Goal: Task Accomplishment & Management: Manage account settings

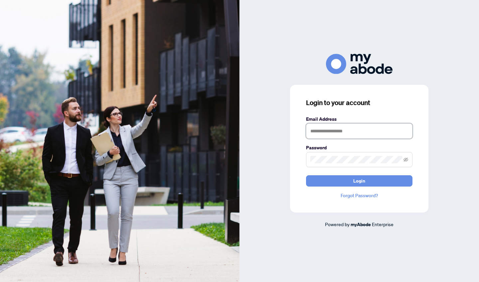
type input "**********"
click at [359, 181] on button "Login" at bounding box center [359, 180] width 106 height 11
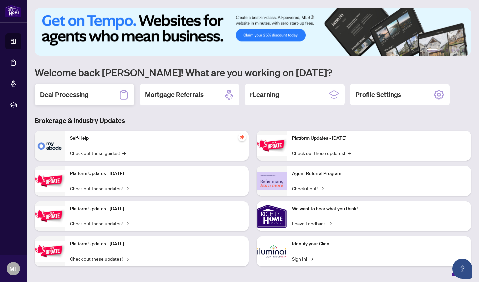
click at [75, 98] on h2 "Deal Processing" at bounding box center [64, 94] width 49 height 9
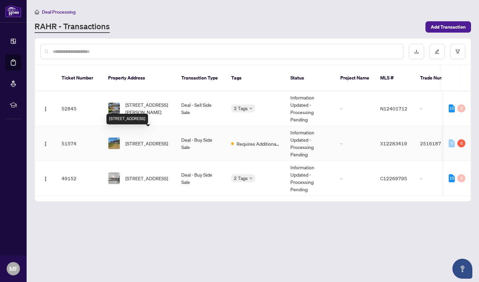
click at [134, 140] on span "[STREET_ADDRESS]" at bounding box center [146, 143] width 43 height 7
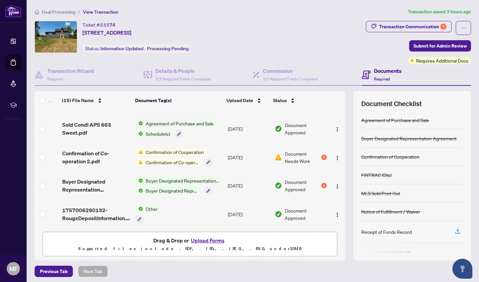
scroll to position [313, 0]
click at [174, 152] on span "Confirmation of Cooperation" at bounding box center [175, 151] width 64 height 7
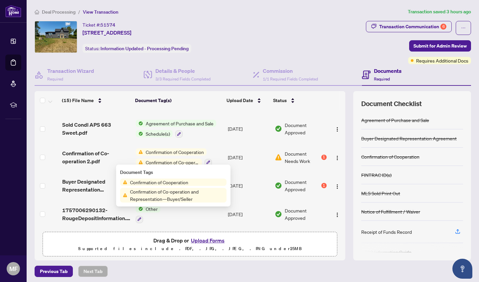
click at [165, 184] on span "Confirmation of Cooperation" at bounding box center [159, 182] width 64 height 7
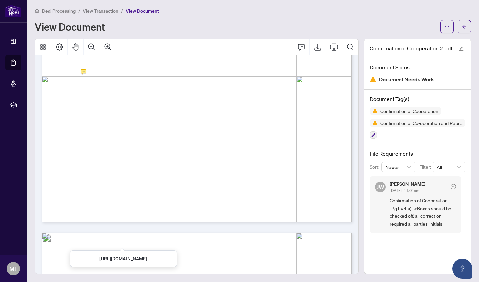
scroll to position [1, 0]
click at [101, 12] on span "View Transaction" at bounding box center [101, 11] width 36 height 6
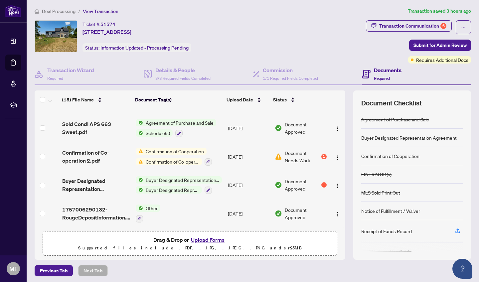
scroll to position [313, 0]
click at [169, 160] on span "Confirmation of Co-operation and Representation—Buyer/Seller" at bounding box center [172, 161] width 59 height 7
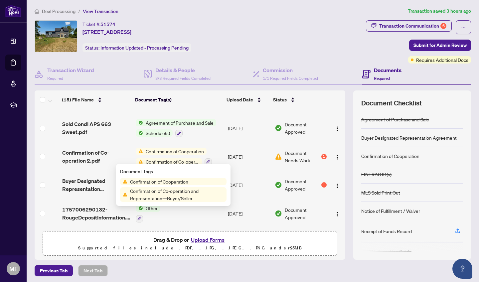
click at [168, 194] on span "Confirmation of Co-operation and Representation—Buyer/Seller" at bounding box center [176, 194] width 99 height 15
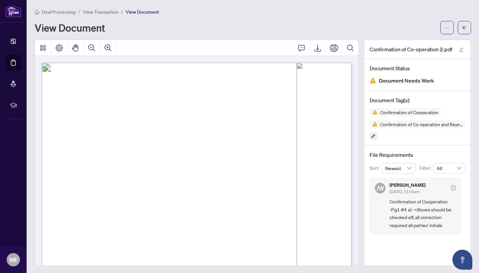
click at [93, 13] on span "View Transaction" at bounding box center [101, 12] width 36 height 6
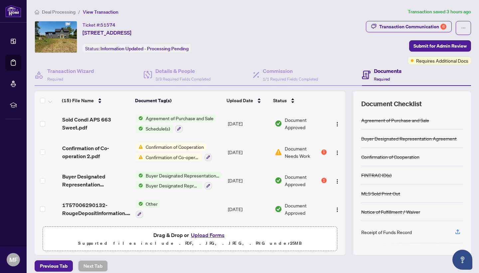
scroll to position [315, 0]
click at [80, 124] on span "Sold Condl APS 663 Sweet.pdf" at bounding box center [96, 123] width 68 height 16
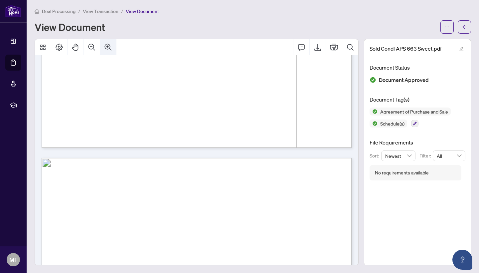
scroll to position [1961, 0]
click at [110, 11] on span "View Transaction" at bounding box center [101, 11] width 36 height 6
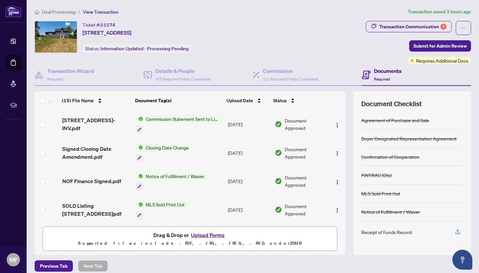
click at [246, 41] on div "Ticket #: 51574 [STREET_ADDRESS] Status: Information Updated - Processing Pendi…" at bounding box center [199, 37] width 329 height 32
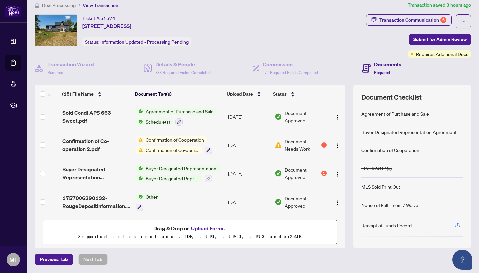
scroll to position [6, 0]
click at [208, 228] on button "Upload Forms" at bounding box center [208, 228] width 38 height 9
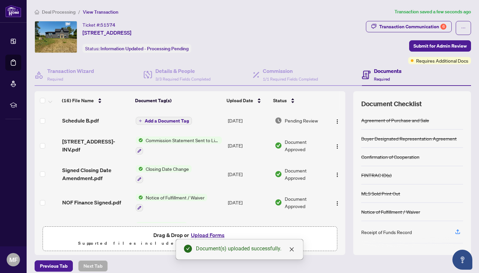
scroll to position [0, 0]
click at [160, 120] on span "Add a Document Tag" at bounding box center [167, 120] width 44 height 5
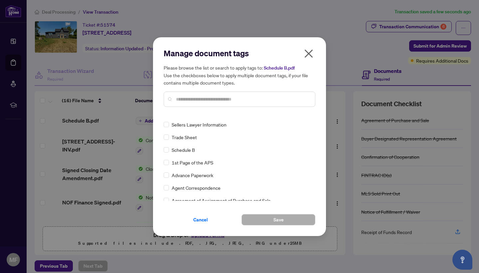
scroll to position [112, 0]
click at [185, 147] on span "Schedule B" at bounding box center [183, 148] width 23 height 7
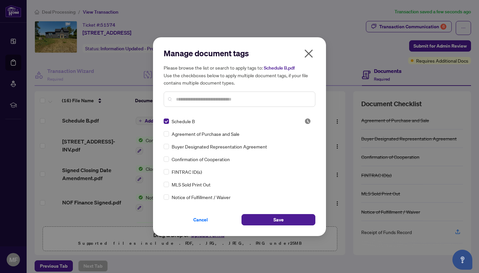
scroll to position [0, 0]
click at [279, 220] on span "Save" at bounding box center [278, 219] width 10 height 11
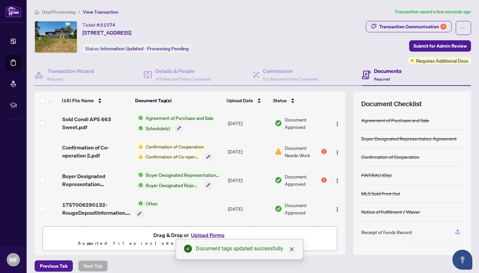
scroll to position [347, 0]
click at [173, 178] on div "Buyer Designated Representation Agreement Buyer Designated Representation Agree…" at bounding box center [179, 180] width 86 height 18
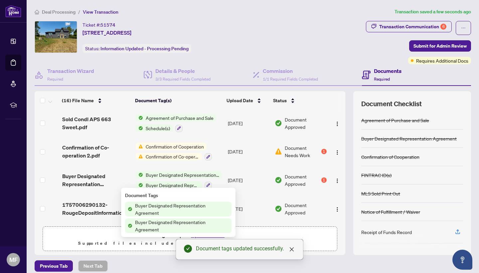
click at [168, 206] on span "Buyer Designated Representation Agreement" at bounding box center [181, 208] width 99 height 15
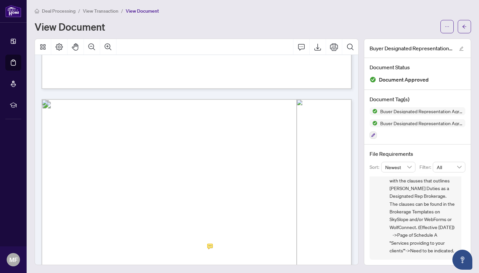
scroll to position [1173, 0]
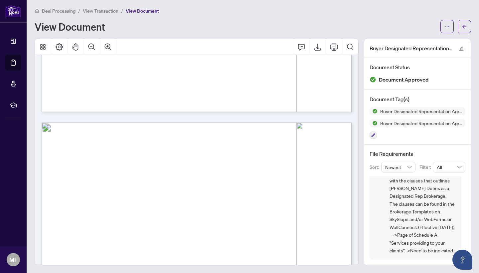
click at [92, 11] on span "View Transaction" at bounding box center [101, 11] width 36 height 6
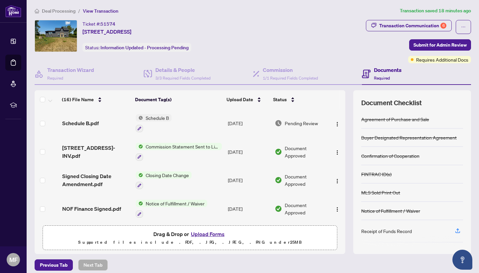
click at [205, 234] on button "Upload Forms" at bounding box center [208, 233] width 38 height 9
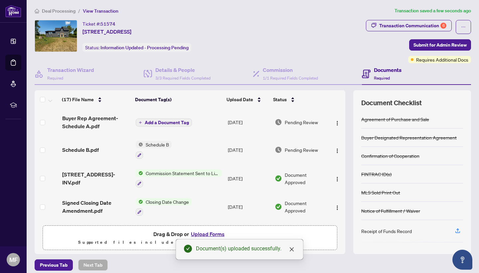
click at [163, 124] on span "Add a Document Tag" at bounding box center [167, 122] width 44 height 5
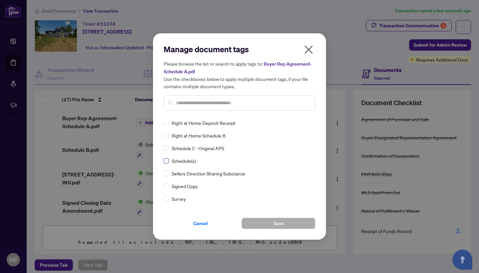
click at [167, 161] on span at bounding box center [166, 160] width 5 height 5
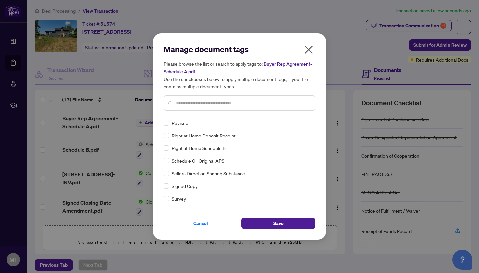
scroll to position [1393, 0]
click at [275, 224] on span "Save" at bounding box center [278, 223] width 10 height 11
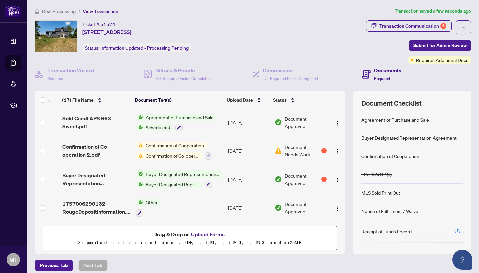
scroll to position [0, 0]
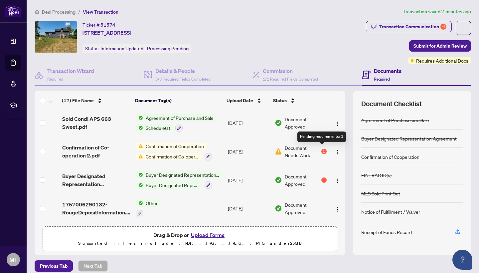
click at [323, 149] on div "1" at bounding box center [323, 151] width 5 height 5
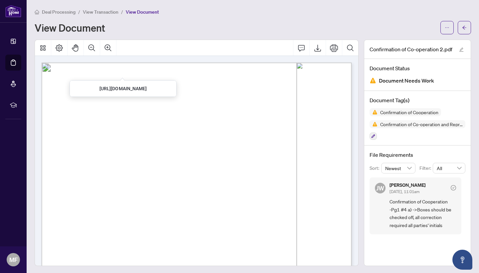
click at [104, 13] on span "View Transaction" at bounding box center [101, 12] width 36 height 6
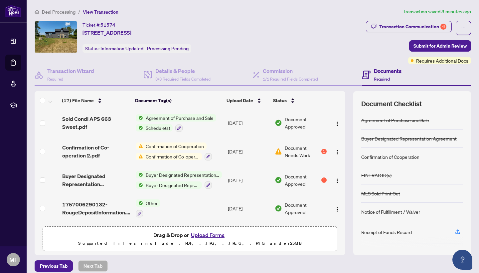
scroll to position [368, 0]
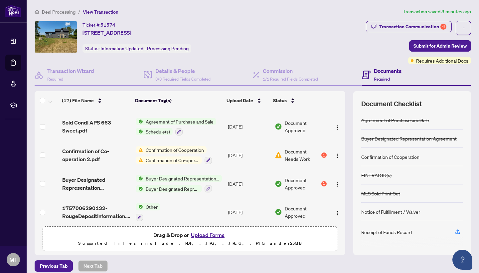
click at [179, 152] on span "Confirmation of Cooperation" at bounding box center [175, 149] width 64 height 7
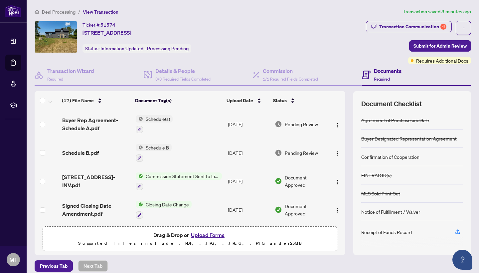
scroll to position [0, 0]
click at [395, 30] on div "Transaction Communication 6" at bounding box center [412, 26] width 67 height 11
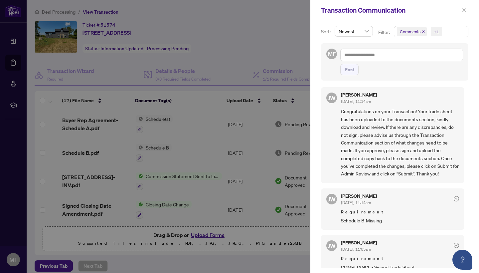
click at [182, 74] on div at bounding box center [239, 136] width 479 height 273
click at [463, 11] on icon "close" at bounding box center [464, 10] width 5 height 5
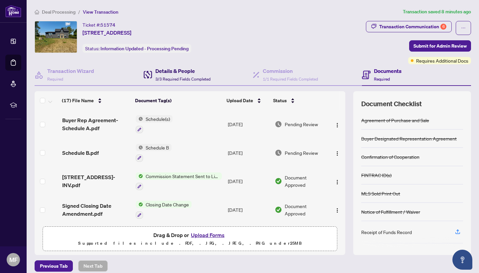
click at [174, 73] on h4 "Details & People" at bounding box center [182, 71] width 55 height 8
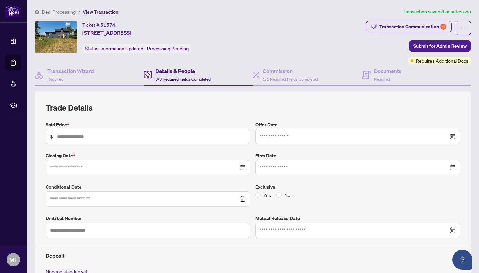
type input "*******"
type input "**********"
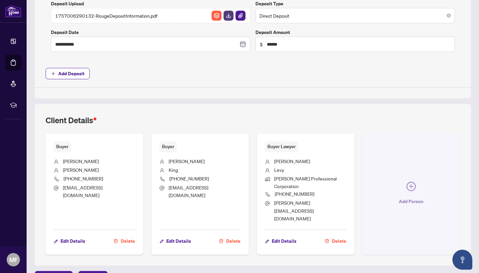
scroll to position [0, 0]
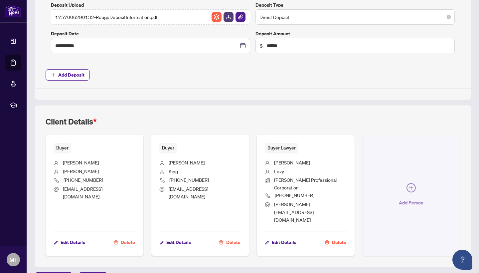
click at [411, 183] on icon "plus-circle" at bounding box center [410, 187] width 9 height 9
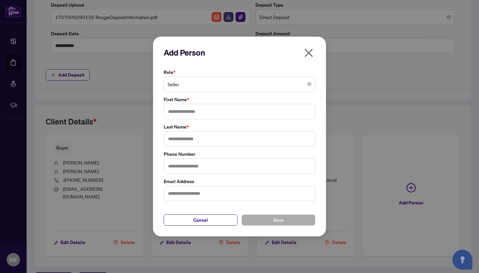
scroll to position [0, 0]
click at [283, 84] on span "Seller" at bounding box center [240, 84] width 144 height 13
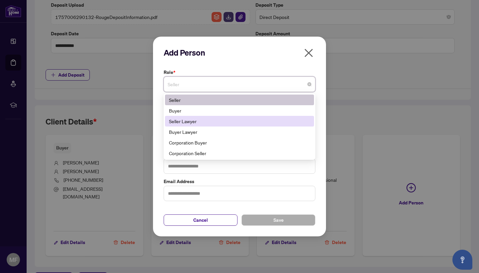
click at [191, 122] on div "Seller Lawyer" at bounding box center [239, 120] width 141 height 7
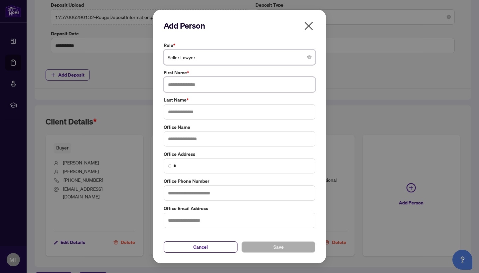
drag, startPoint x: 173, startPoint y: 88, endPoint x: 190, endPoint y: 88, distance: 16.3
click at [174, 88] on input "text" at bounding box center [240, 84] width 152 height 15
type input "********"
click at [173, 111] on input "text" at bounding box center [240, 111] width 152 height 15
type input "*********"
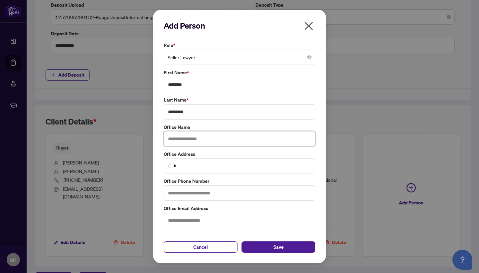
click at [170, 140] on input "text" at bounding box center [240, 138] width 152 height 15
click at [173, 219] on input "text" at bounding box center [240, 219] width 152 height 15
type input "**********"
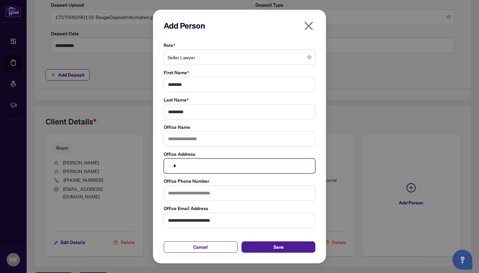
click at [178, 164] on input "*" at bounding box center [242, 165] width 138 height 7
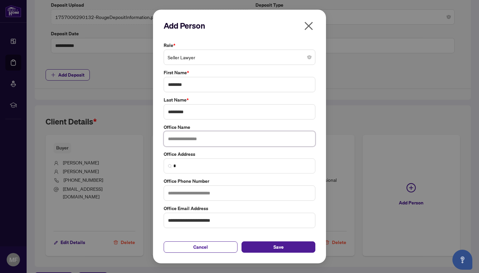
click at [169, 140] on input "text" at bounding box center [240, 138] width 152 height 15
click at [172, 164] on img at bounding box center [170, 166] width 4 height 4
type input "**********"
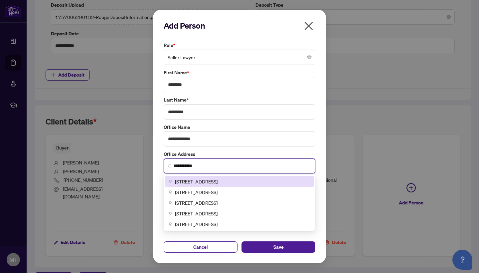
click at [188, 181] on span "[STREET_ADDRESS]" at bounding box center [196, 181] width 43 height 7
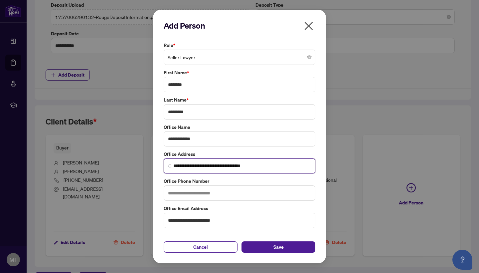
drag, startPoint x: 208, startPoint y: 165, endPoint x: 219, endPoint y: 162, distance: 12.1
click at [209, 165] on input "**********" at bounding box center [242, 165] width 138 height 7
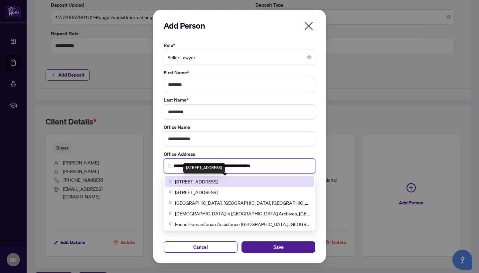
click at [214, 183] on span "[STREET_ADDRESS]" at bounding box center [196, 181] width 43 height 7
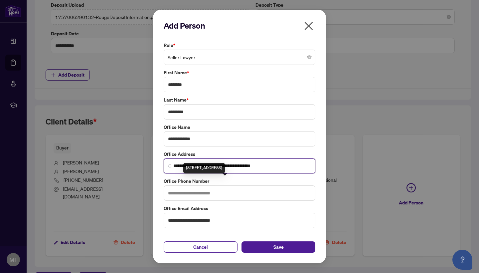
type input "**********"
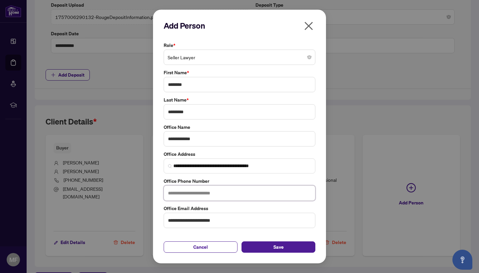
click at [201, 193] on input "text" at bounding box center [240, 192] width 152 height 15
type input "**********"
click at [278, 248] on span "Save" at bounding box center [278, 246] width 10 height 11
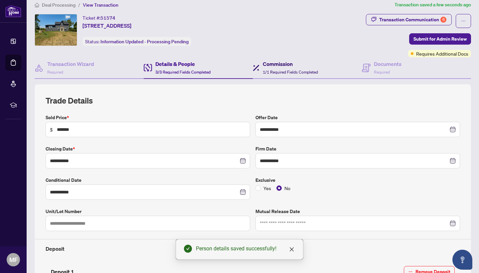
click at [294, 69] on div "Commission 1/1 Required Fields Completed" at bounding box center [290, 68] width 55 height 16
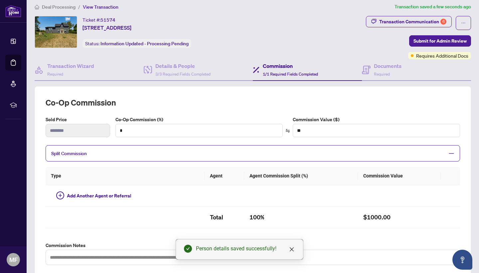
type textarea "**********"
type input "****"
type input "******"
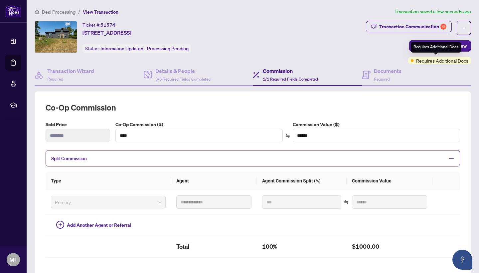
click at [426, 60] on span "Requires Additional Docs" at bounding box center [442, 60] width 52 height 7
click at [426, 62] on span "Requires Additional Docs" at bounding box center [442, 60] width 52 height 7
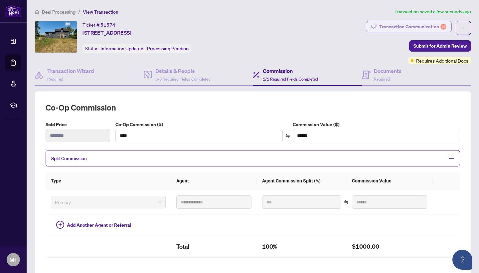
click at [389, 29] on div "Transaction Communication 6" at bounding box center [412, 26] width 67 height 11
type textarea "**********"
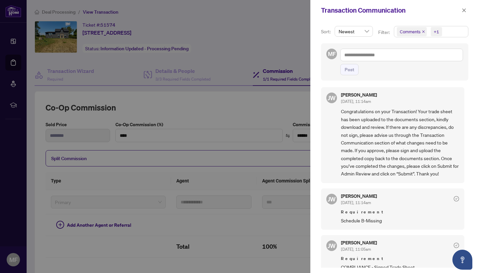
click at [69, 76] on div at bounding box center [239, 136] width 479 height 273
click at [462, 11] on icon "close" at bounding box center [464, 10] width 5 height 5
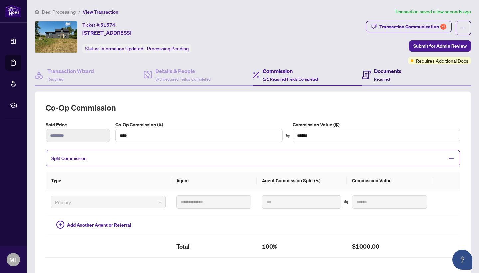
click at [383, 69] on h4 "Documents" at bounding box center [388, 71] width 28 height 8
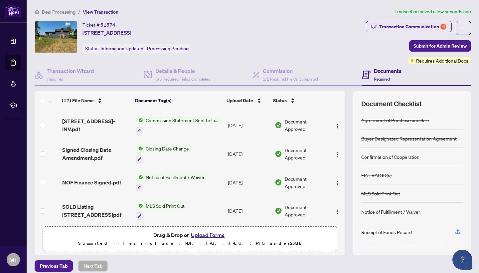
scroll to position [57, 0]
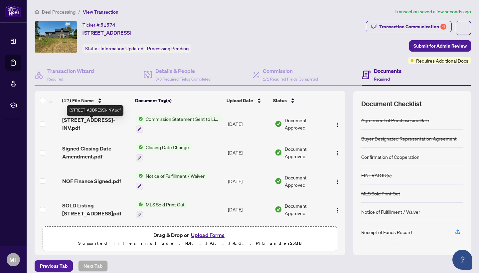
click at [93, 123] on span "[STREET_ADDRESS]-INV.pdf" at bounding box center [96, 124] width 68 height 16
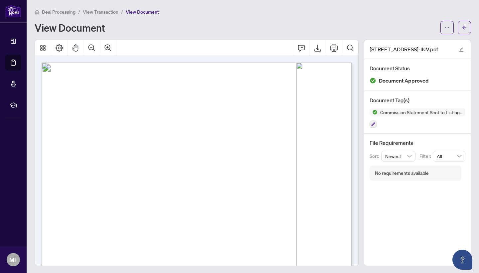
click at [95, 13] on span "View Transaction" at bounding box center [101, 12] width 36 height 6
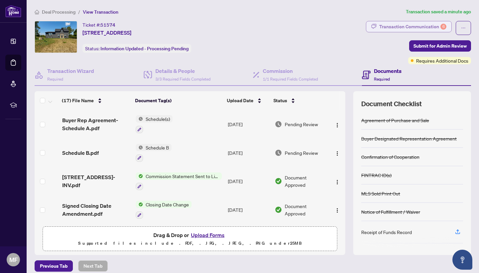
click at [413, 27] on div "Transaction Communication 6" at bounding box center [412, 26] width 67 height 11
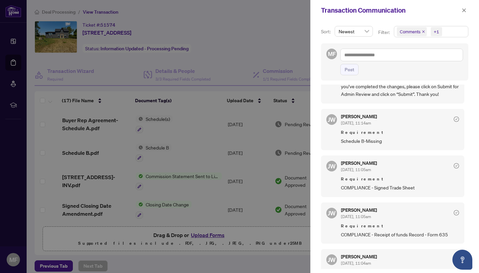
scroll to position [82, 0]
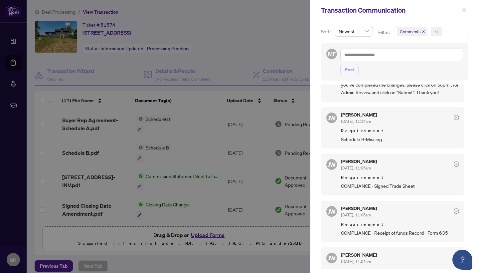
click at [464, 12] on icon "close" at bounding box center [464, 10] width 5 height 5
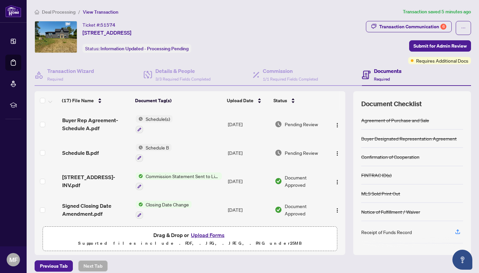
scroll to position [0, 0]
click at [85, 72] on h4 "Transaction Wizard" at bounding box center [70, 71] width 47 height 8
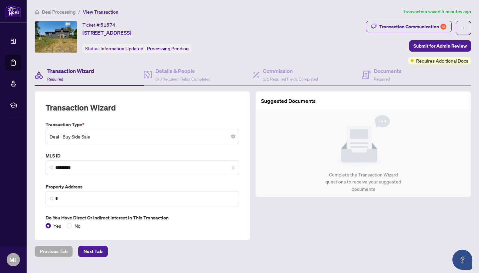
type input "**********"
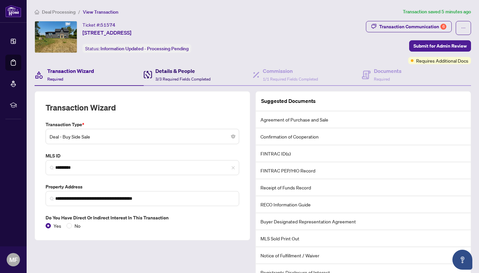
click at [179, 72] on h4 "Details & People" at bounding box center [182, 71] width 55 height 8
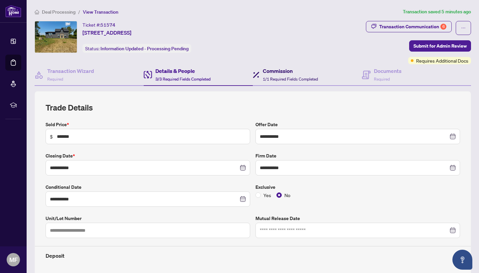
click at [279, 73] on h4 "Commission" at bounding box center [290, 71] width 55 height 8
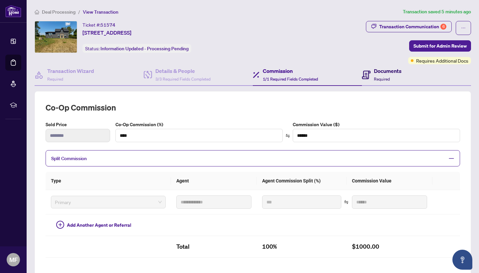
click at [381, 72] on h4 "Documents" at bounding box center [388, 71] width 28 height 8
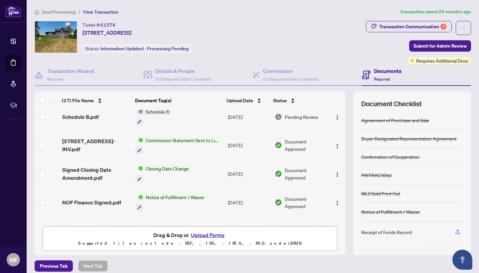
scroll to position [36, 0]
click at [428, 62] on span "Requires Additional Docs" at bounding box center [442, 60] width 52 height 7
click at [378, 46] on div "Transaction Communication 6 Submit for Admin Review Requires Additional Docs" at bounding box center [418, 42] width 105 height 43
click at [385, 28] on div "Transaction Communication 6" at bounding box center [412, 26] width 67 height 11
type textarea "**********"
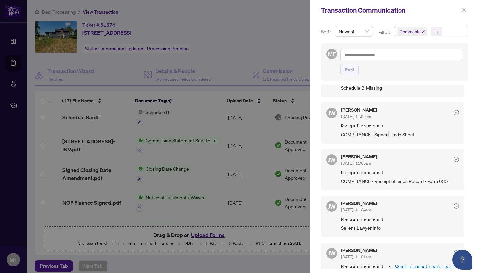
scroll to position [133, 0]
click at [241, 34] on div at bounding box center [239, 136] width 479 height 273
click at [465, 11] on icon "close" at bounding box center [464, 10] width 4 height 4
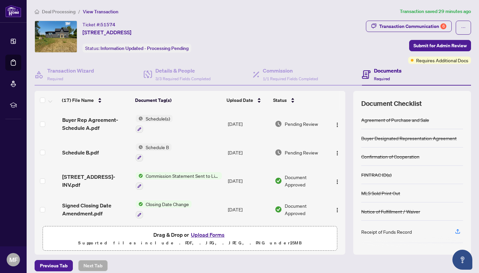
scroll to position [0, 0]
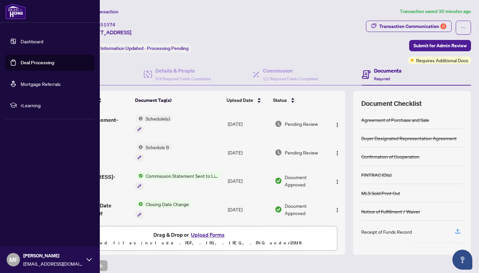
click at [21, 41] on link "Dashboard" at bounding box center [32, 41] width 23 height 6
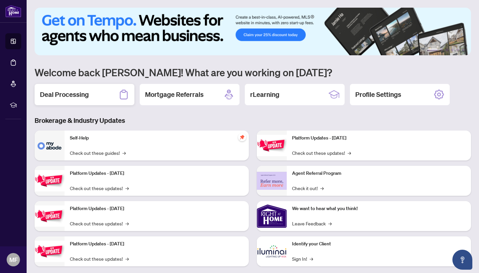
click at [74, 95] on h2 "Deal Processing" at bounding box center [64, 94] width 49 height 9
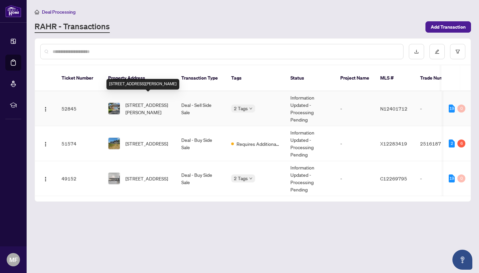
click at [149, 103] on span "[STREET_ADDRESS][PERSON_NAME]" at bounding box center [147, 108] width 45 height 15
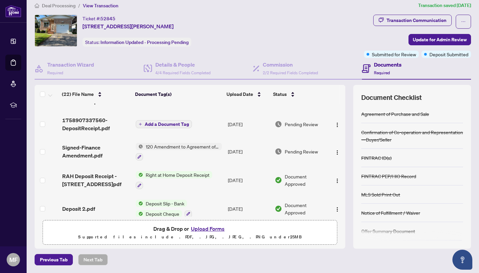
scroll to position [82, 0]
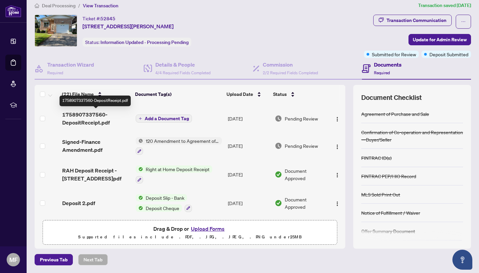
click at [77, 117] on span "1758907337560-DepositReceipt.pdf" at bounding box center [96, 118] width 68 height 16
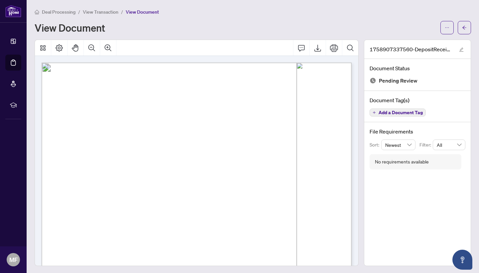
click at [107, 11] on span "View Transaction" at bounding box center [101, 12] width 36 height 6
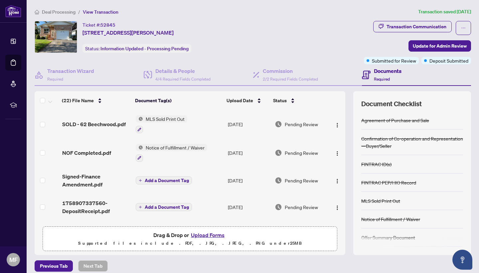
click at [208, 237] on button "Upload Forms" at bounding box center [208, 234] width 38 height 9
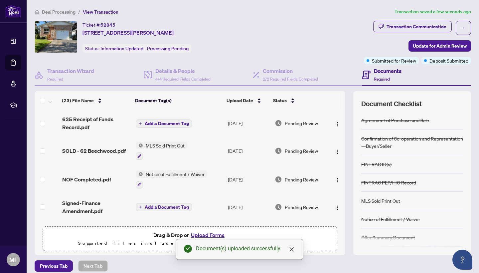
click at [169, 124] on span "Add a Document Tag" at bounding box center [167, 123] width 44 height 5
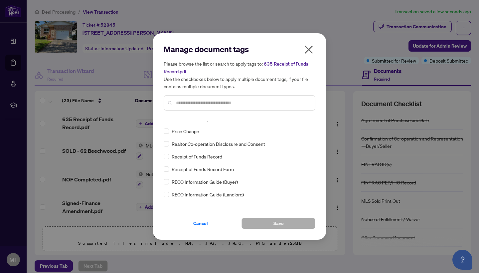
scroll to position [1157, 0]
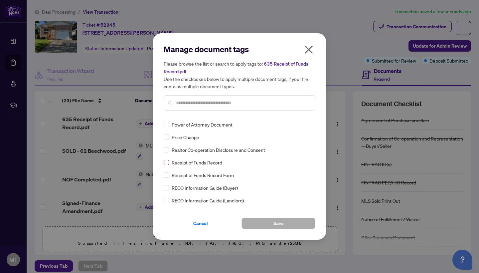
click at [168, 160] on span at bounding box center [166, 162] width 5 height 5
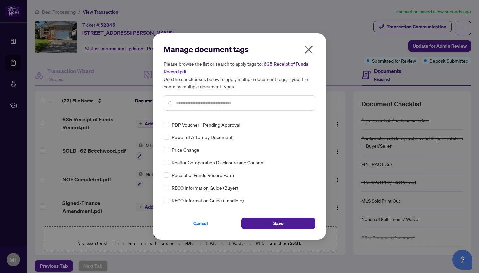
scroll to position [1149, 0]
click at [280, 222] on span "Save" at bounding box center [278, 223] width 10 height 11
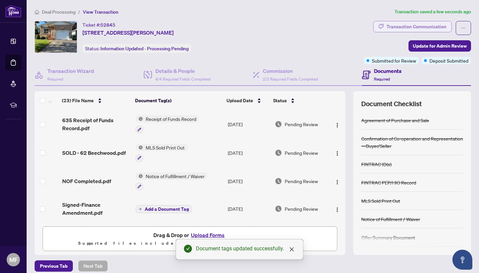
click at [410, 28] on div "Transaction Communication" at bounding box center [416, 26] width 60 height 11
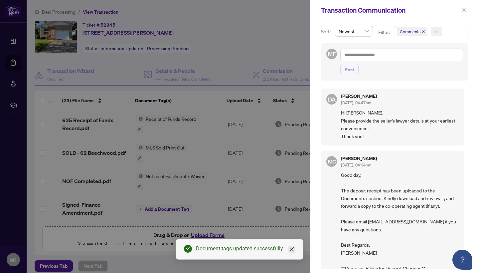
click at [291, 251] on icon "close" at bounding box center [291, 248] width 5 height 5
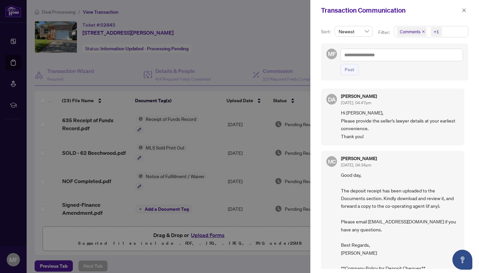
click at [91, 123] on div at bounding box center [239, 136] width 479 height 273
click at [465, 11] on icon "close" at bounding box center [464, 10] width 5 height 5
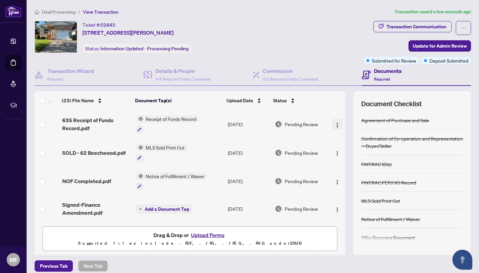
click at [335, 126] on img "button" at bounding box center [336, 124] width 5 height 5
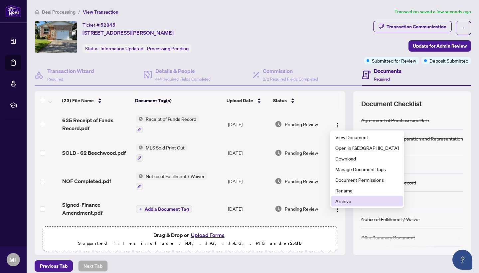
click at [344, 201] on span "Archive" at bounding box center [367, 200] width 64 height 7
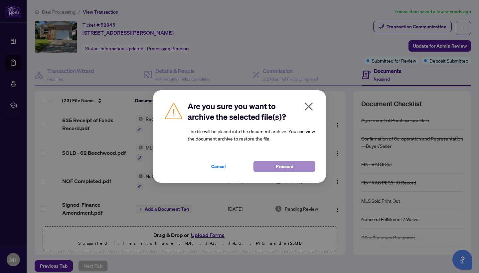
click at [284, 168] on span "Proceed" at bounding box center [285, 166] width 18 height 11
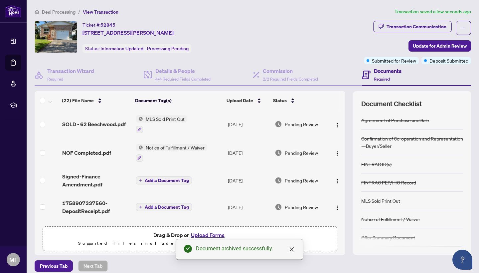
click at [61, 14] on span "Deal Processing" at bounding box center [59, 12] width 34 height 6
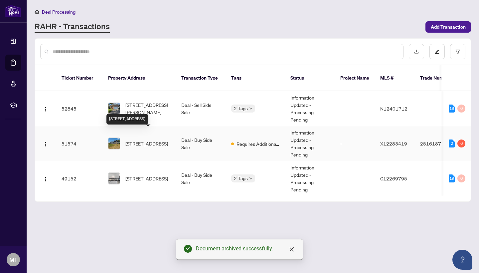
click at [139, 140] on span "[STREET_ADDRESS]" at bounding box center [146, 143] width 43 height 7
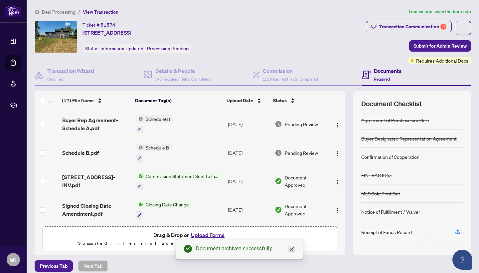
click at [293, 249] on icon "close" at bounding box center [291, 248] width 5 height 5
click at [207, 236] on button "Upload Forms" at bounding box center [208, 234] width 38 height 9
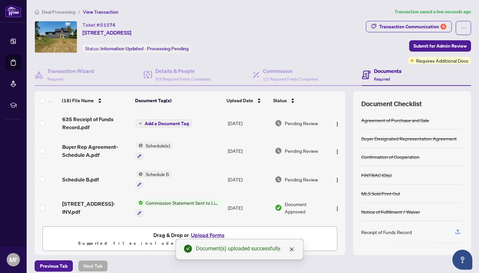
click at [161, 124] on span "Add a Document Tag" at bounding box center [167, 123] width 44 height 5
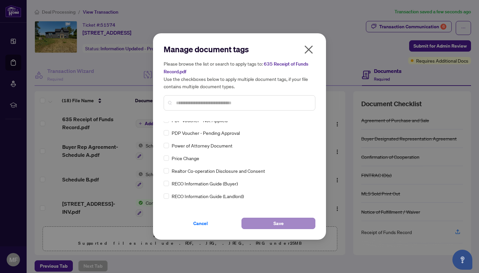
click at [274, 221] on span "Save" at bounding box center [278, 223] width 10 height 11
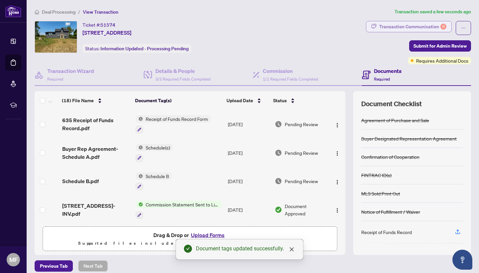
click at [401, 28] on div "Transaction Communication 6" at bounding box center [412, 26] width 67 height 11
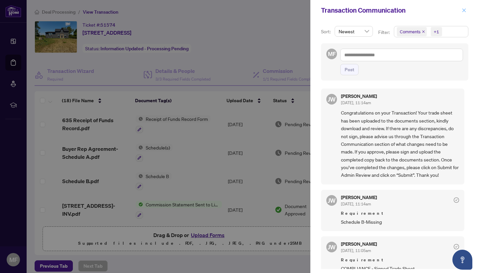
click at [467, 10] on button "button" at bounding box center [464, 10] width 9 height 8
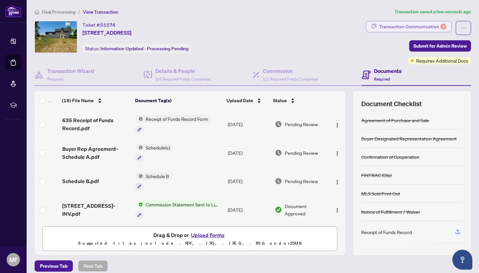
click at [407, 27] on div "Transaction Communication 6" at bounding box center [412, 26] width 67 height 11
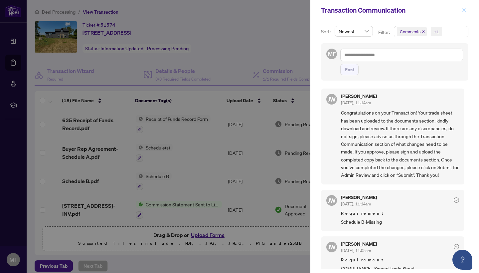
click at [465, 10] on icon "close" at bounding box center [464, 10] width 5 height 5
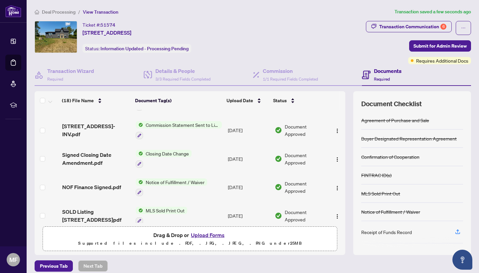
scroll to position [85, 0]
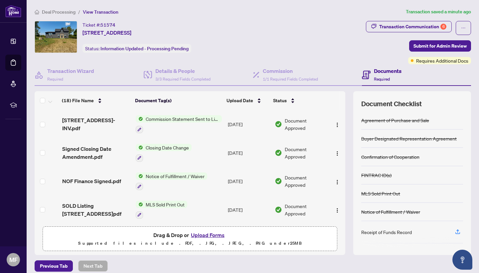
click at [163, 119] on span "Commission Statement Sent to Listing Brokerage" at bounding box center [182, 118] width 79 height 7
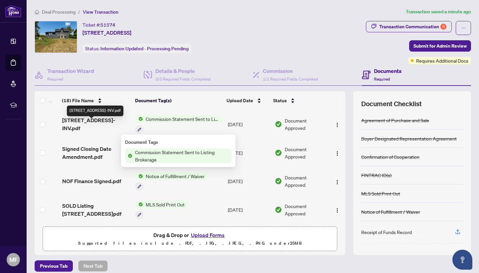
click at [100, 125] on span "[STREET_ADDRESS]-INV.pdf" at bounding box center [96, 124] width 68 height 16
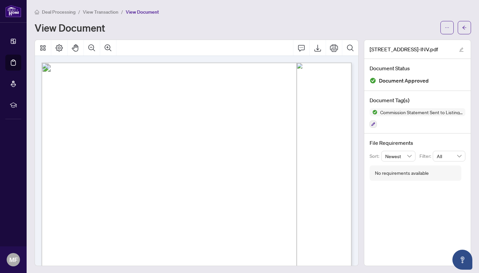
scroll to position [0, 0]
click at [108, 13] on span "View Transaction" at bounding box center [101, 12] width 36 height 6
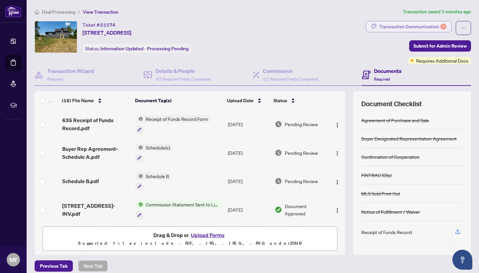
click at [395, 23] on div "Transaction Communication 6" at bounding box center [412, 26] width 67 height 11
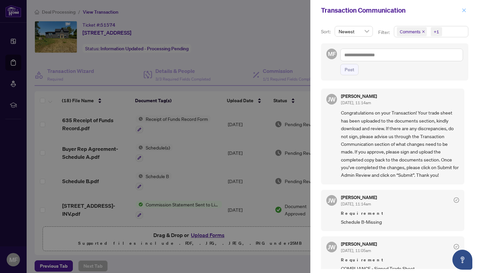
click at [465, 12] on icon "close" at bounding box center [464, 10] width 5 height 5
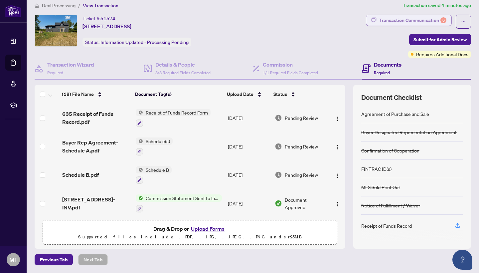
click at [394, 21] on div "Transaction Communication 6" at bounding box center [412, 20] width 67 height 11
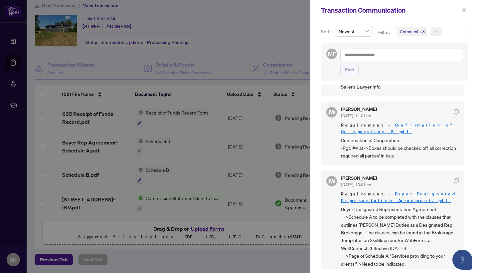
scroll to position [276, 0]
click at [285, 42] on div at bounding box center [239, 136] width 479 height 273
click at [464, 10] on icon "close" at bounding box center [464, 10] width 4 height 4
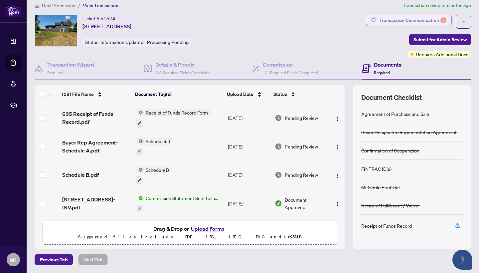
click at [393, 22] on div "Transaction Communication 6" at bounding box center [412, 20] width 67 height 11
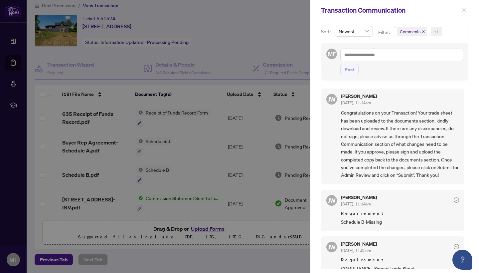
click at [464, 12] on icon "close" at bounding box center [464, 10] width 5 height 5
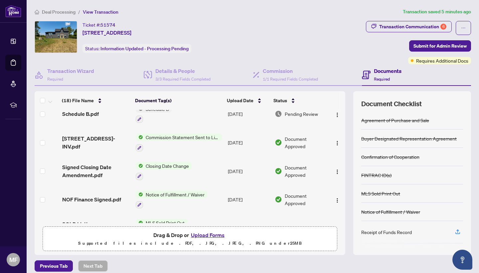
scroll to position [5, 0]
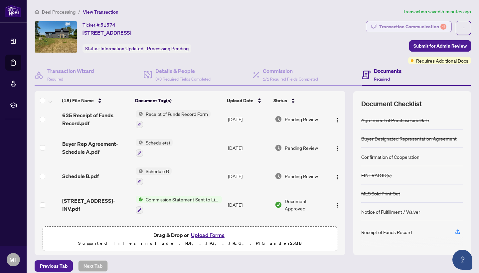
click at [390, 28] on div "Transaction Communication 6" at bounding box center [412, 26] width 67 height 11
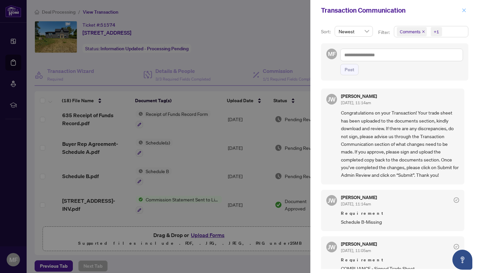
click at [464, 11] on icon "close" at bounding box center [464, 10] width 5 height 5
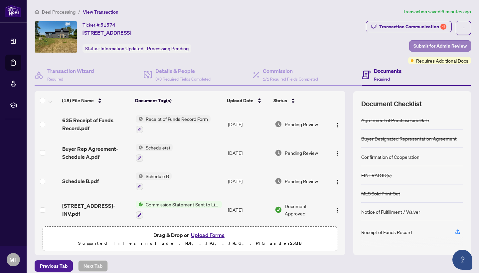
scroll to position [0, 0]
click at [438, 46] on span "Submit for Admin Review" at bounding box center [439, 46] width 53 height 11
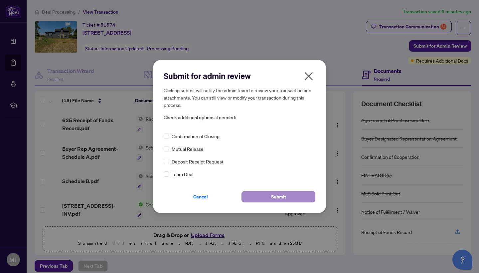
click at [278, 197] on span "Submit" at bounding box center [278, 196] width 15 height 11
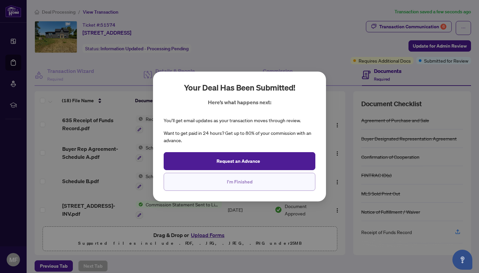
click at [237, 185] on span "I'm Finished" at bounding box center [240, 181] width 26 height 11
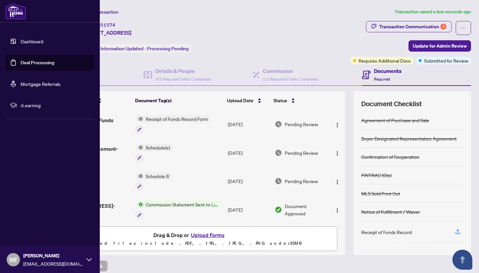
click at [31, 42] on link "Dashboard" at bounding box center [32, 41] width 23 height 6
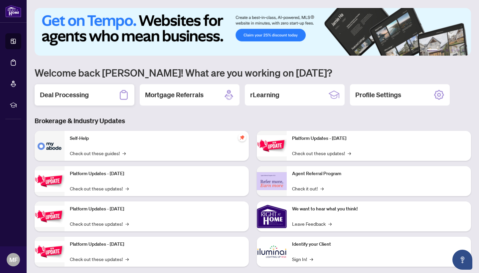
click at [70, 93] on h2 "Deal Processing" at bounding box center [64, 94] width 49 height 9
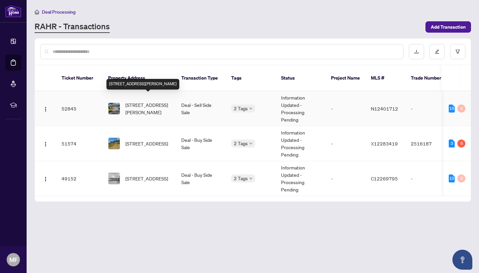
click at [146, 102] on span "[STREET_ADDRESS][PERSON_NAME]" at bounding box center [147, 108] width 45 height 15
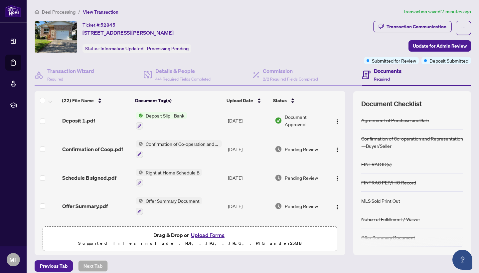
scroll to position [201, 0]
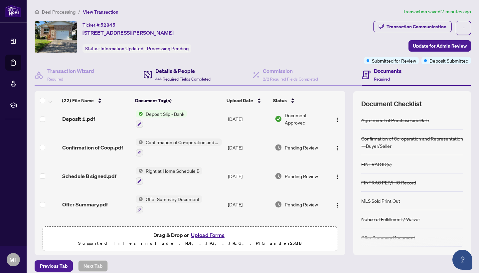
click at [172, 76] on div "Details & People 4/4 Required Fields Completed" at bounding box center [182, 75] width 55 height 16
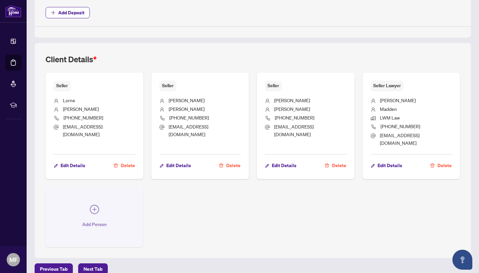
click at [96, 204] on icon "plus-circle" at bounding box center [94, 208] width 9 height 9
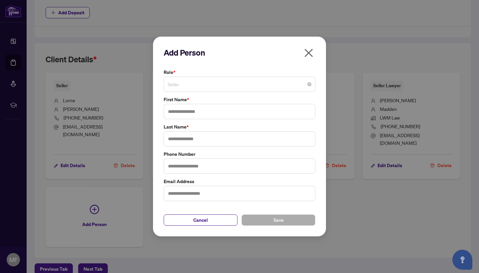
click at [240, 85] on span "Seller" at bounding box center [240, 84] width 144 height 13
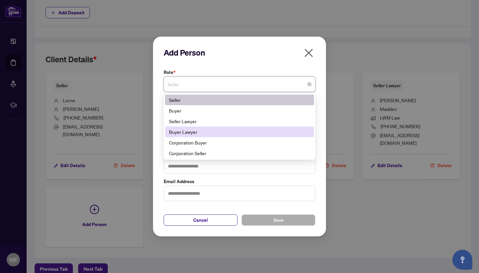
click at [188, 132] on div "Buyer Lawyer" at bounding box center [239, 131] width 141 height 7
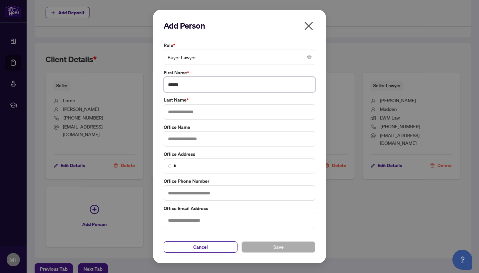
type input "******"
type input "****"
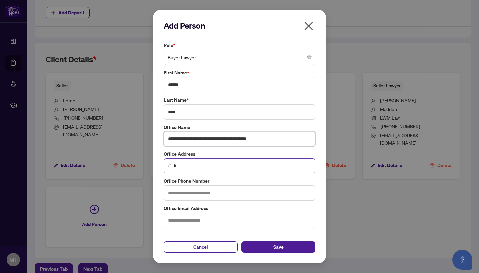
click at [168, 165] on img at bounding box center [170, 166] width 4 height 4
type input "**********"
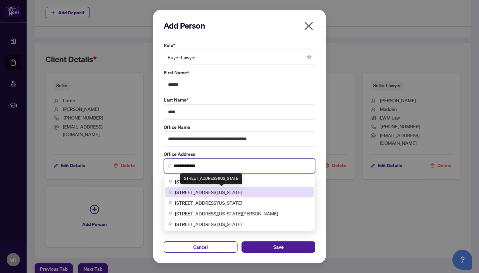
click at [200, 193] on span "[STREET_ADDRESS][US_STATE]" at bounding box center [208, 191] width 67 height 7
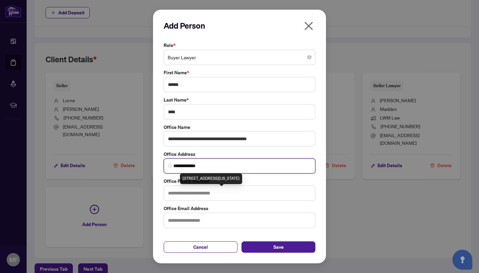
type input "**********"
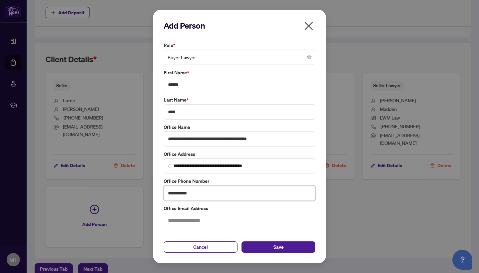
type input "**********"
click at [283, 248] on span "Save" at bounding box center [278, 246] width 10 height 11
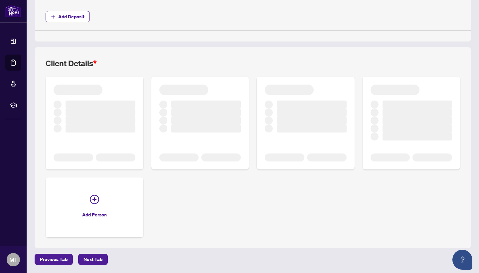
scroll to position [375, 0]
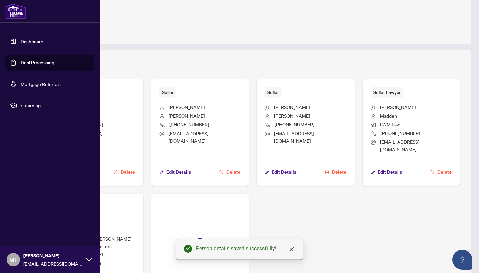
click at [21, 43] on link "Dashboard" at bounding box center [32, 41] width 23 height 6
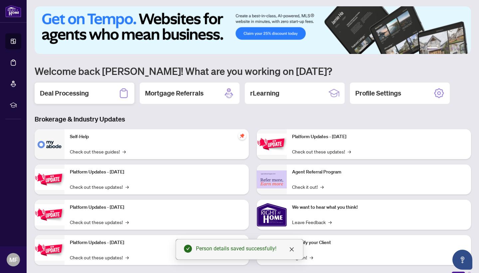
click at [79, 96] on h2 "Deal Processing" at bounding box center [64, 92] width 49 height 9
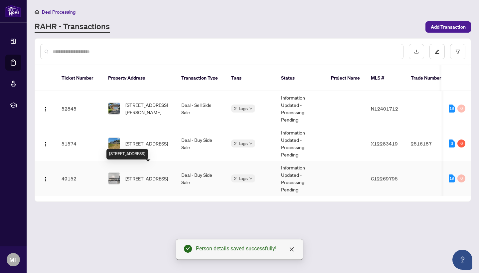
click at [136, 175] on span "[STREET_ADDRESS]" at bounding box center [146, 178] width 43 height 7
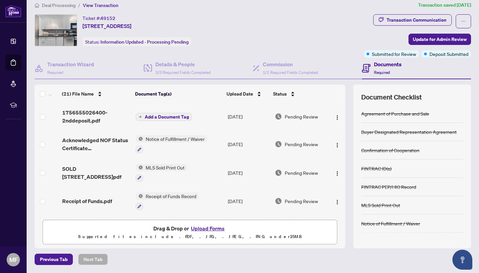
scroll to position [6, 0]
click at [175, 72] on span "3/3 Required Fields Completed" at bounding box center [182, 72] width 55 height 5
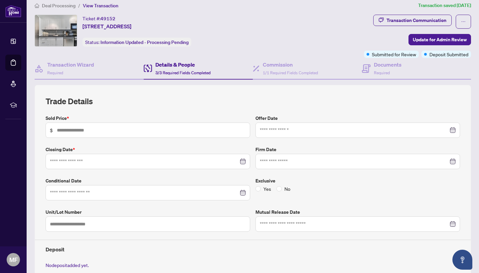
type input "*******"
type input "***"
type input "**********"
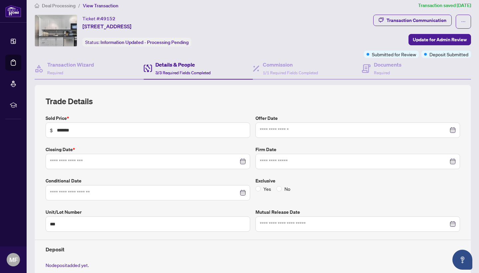
type input "**********"
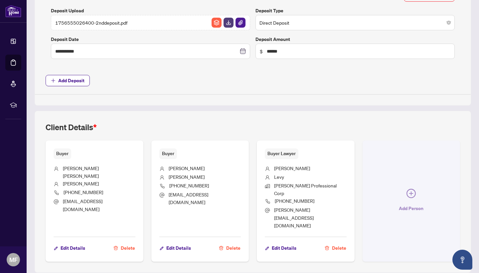
scroll to position [372, 0]
click at [412, 189] on icon "plus-circle" at bounding box center [410, 193] width 9 height 9
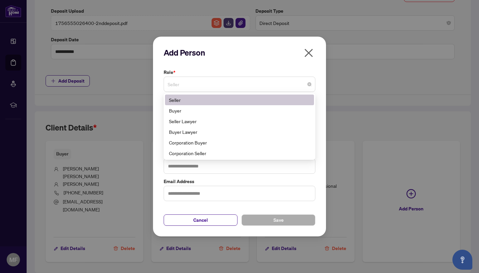
click at [185, 87] on span "Seller" at bounding box center [240, 84] width 144 height 13
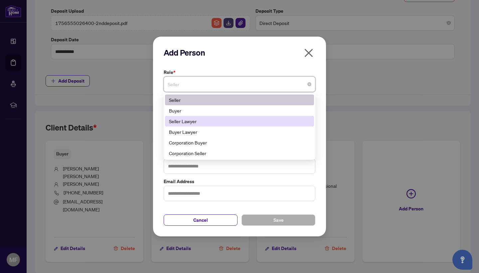
click at [185, 123] on div "Seller Lawyer" at bounding box center [239, 120] width 141 height 7
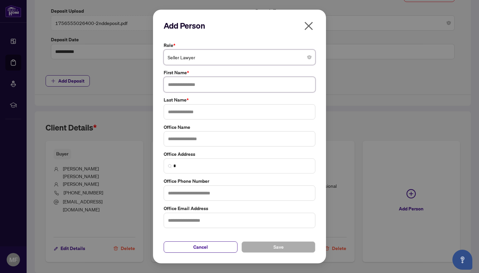
click at [175, 85] on input "text" at bounding box center [240, 84] width 152 height 15
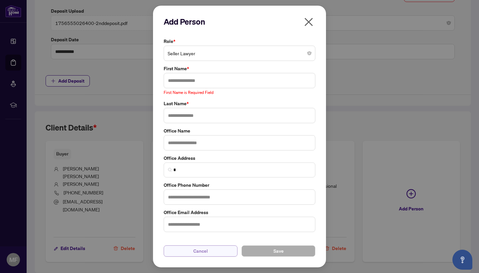
click at [200, 248] on span "Cancel" at bounding box center [200, 250] width 15 height 11
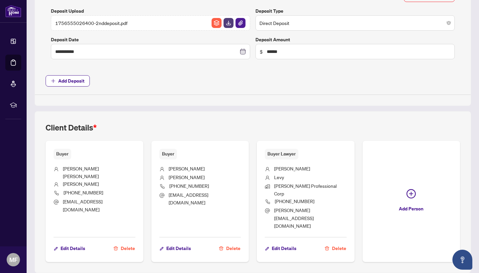
scroll to position [0, 0]
drag, startPoint x: 162, startPoint y: 82, endPoint x: 164, endPoint y: 74, distance: 7.6
click at [162, 81] on span "Add Deposit" at bounding box center [253, 80] width 414 height 11
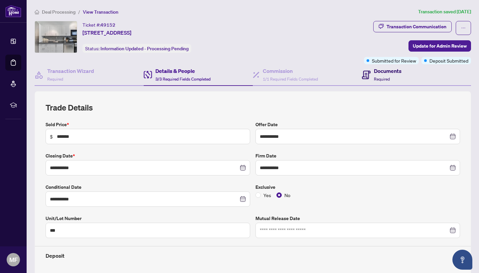
click at [387, 73] on h4 "Documents" at bounding box center [388, 71] width 28 height 8
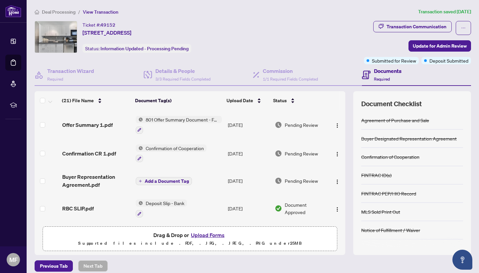
scroll to position [482, 0]
click at [203, 235] on button "Upload Forms" at bounding box center [208, 234] width 38 height 9
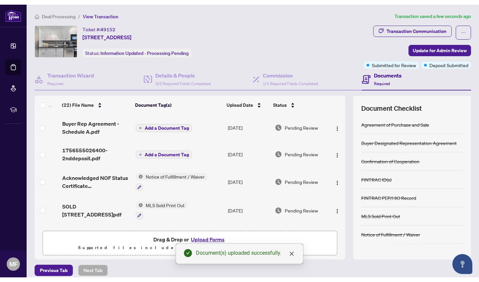
scroll to position [0, 0]
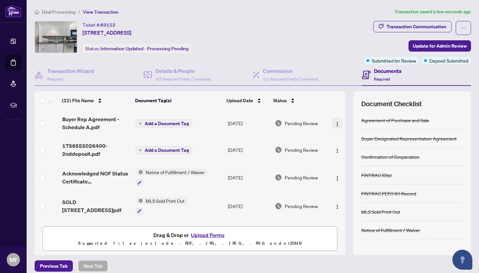
click at [336, 125] on img "button" at bounding box center [336, 123] width 5 height 5
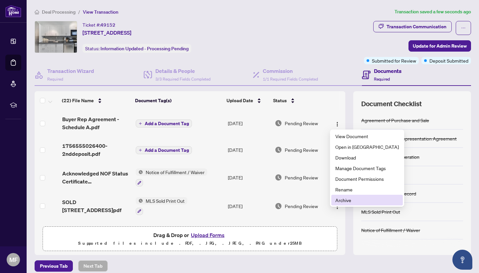
click at [342, 201] on span "Archive" at bounding box center [367, 199] width 64 height 7
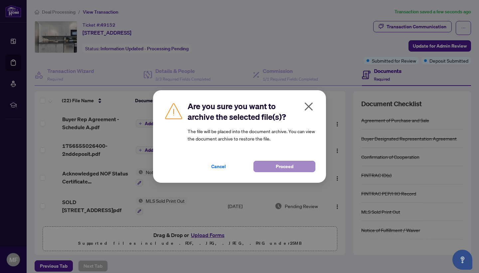
click at [284, 170] on span "Proceed" at bounding box center [285, 166] width 18 height 11
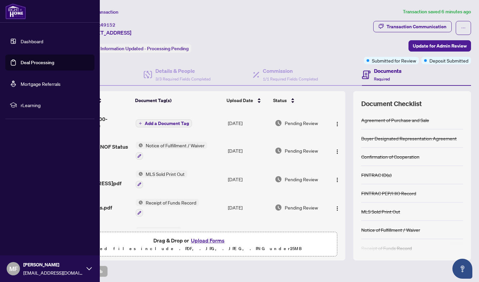
click at [15, 268] on span "MF" at bounding box center [13, 268] width 8 height 9
click at [24, 231] on span "Logout" at bounding box center [26, 229] width 15 height 11
